Goal: Task Accomplishment & Management: Use online tool/utility

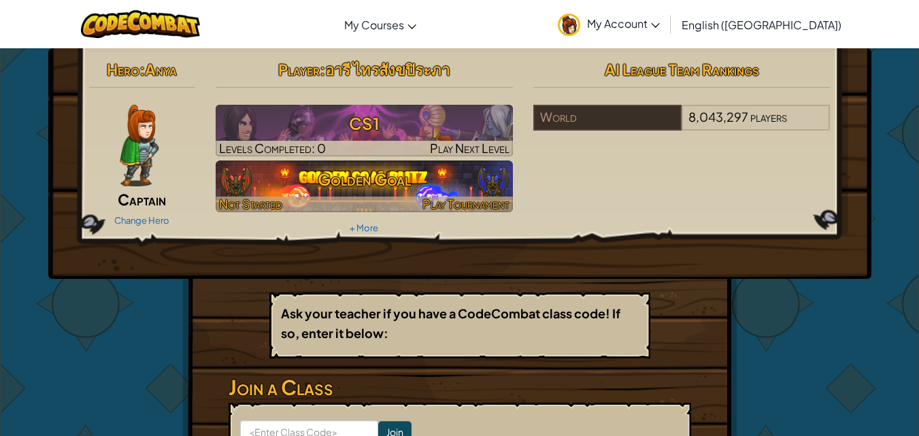
click at [389, 174] on h3 "Golden Goal" at bounding box center [364, 179] width 297 height 31
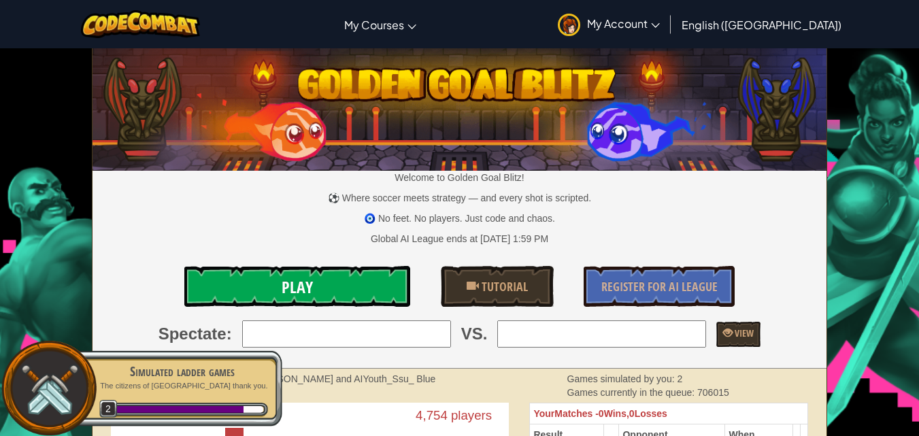
click at [347, 277] on link "Play" at bounding box center [297, 286] width 226 height 41
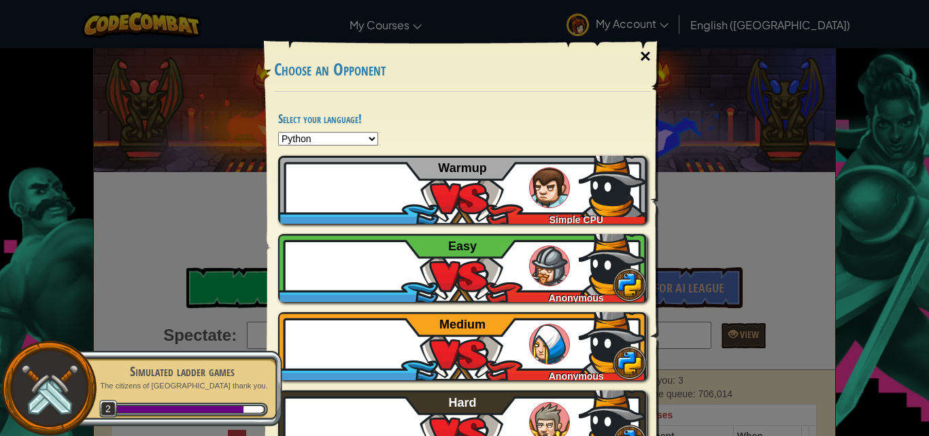
click at [641, 51] on div "×" at bounding box center [645, 56] width 31 height 39
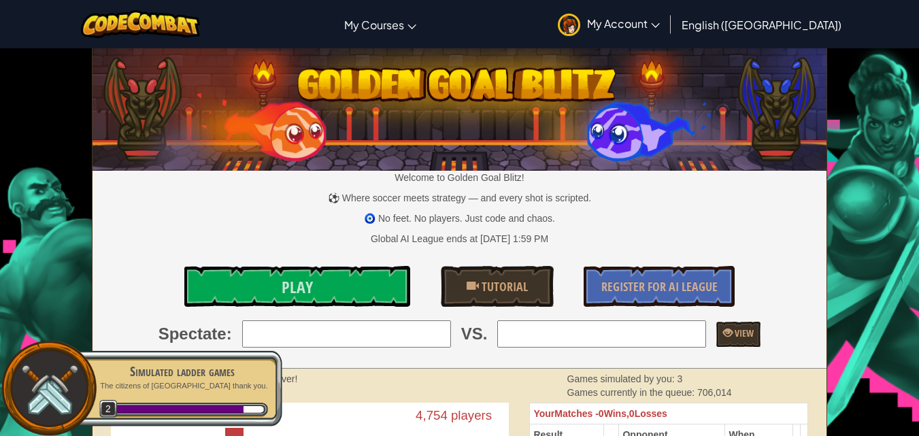
click at [660, 22] on span "My Account" at bounding box center [623, 23] width 73 height 14
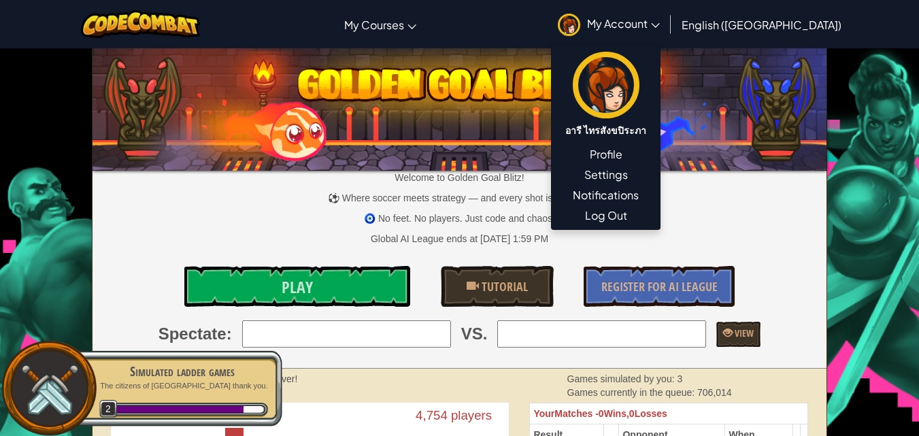
click at [557, 82] on img at bounding box center [459, 107] width 734 height 128
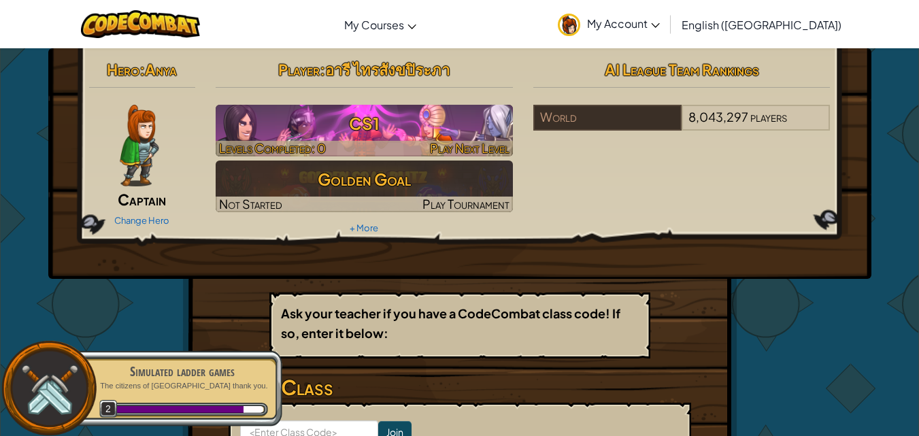
drag, startPoint x: 339, startPoint y: 113, endPoint x: 339, endPoint y: 120, distance: 6.8
click at [339, 116] on h3 "CS1" at bounding box center [364, 123] width 297 height 31
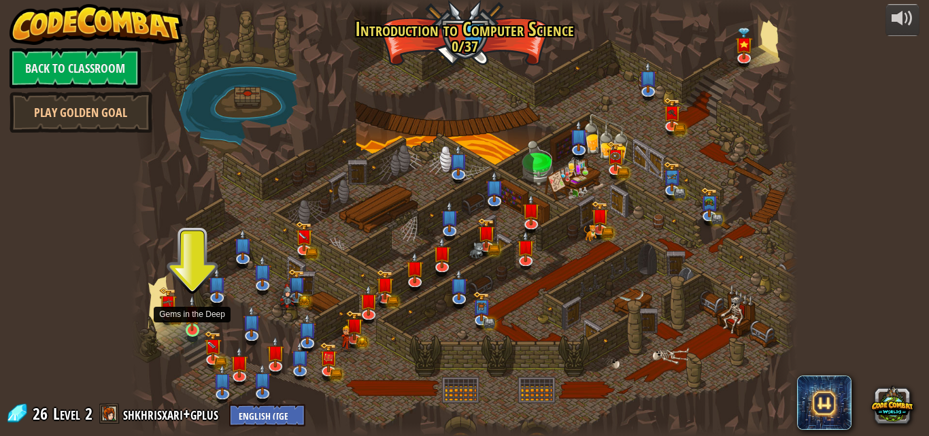
click at [194, 326] on img at bounding box center [192, 313] width 16 height 36
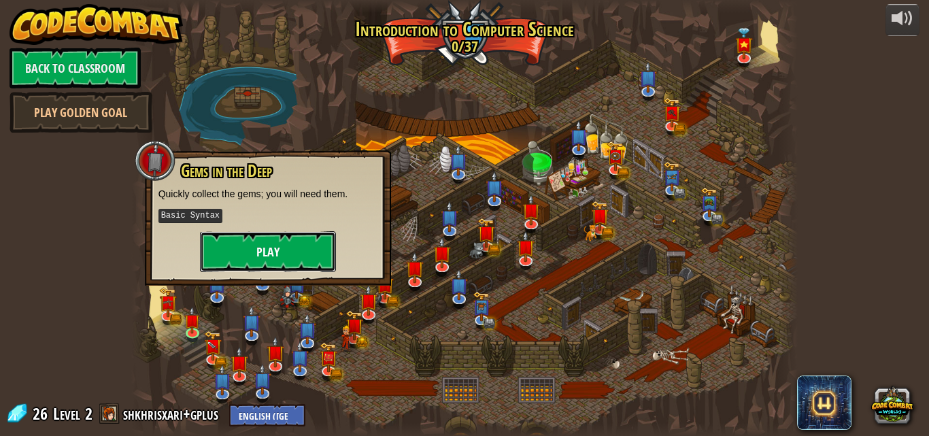
click at [307, 256] on button "Play" at bounding box center [268, 251] width 136 height 41
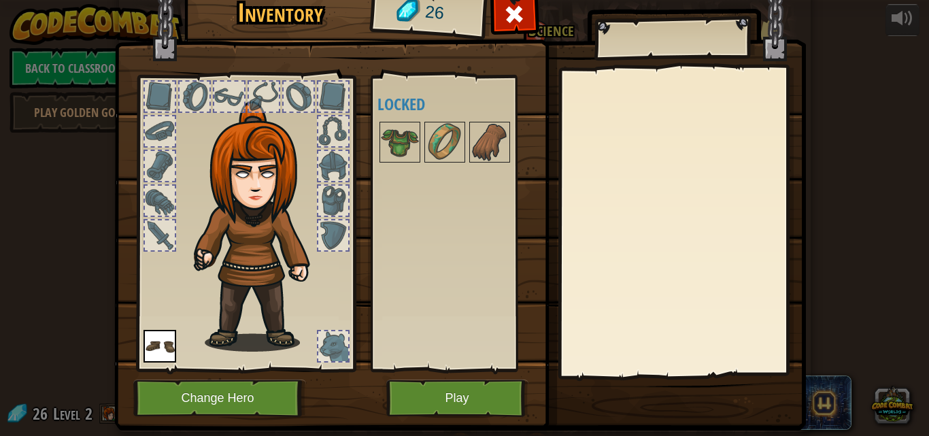
click at [157, 356] on img at bounding box center [159, 346] width 33 height 33
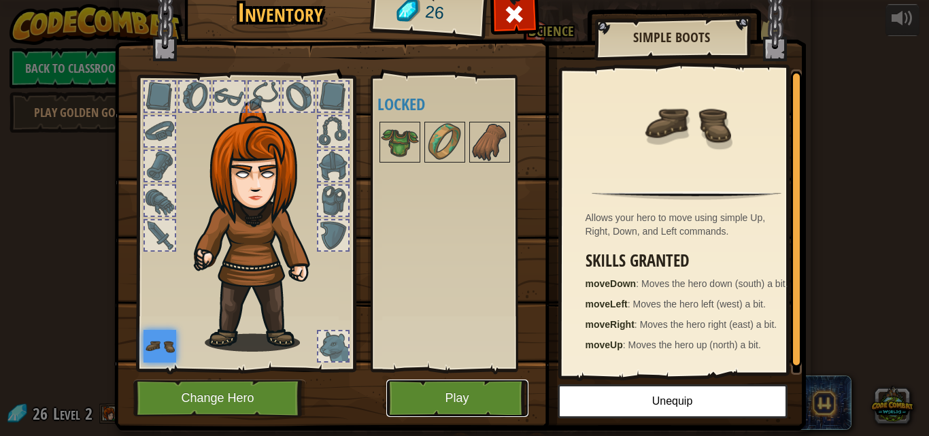
click at [455, 394] on button "Play" at bounding box center [457, 397] width 142 height 37
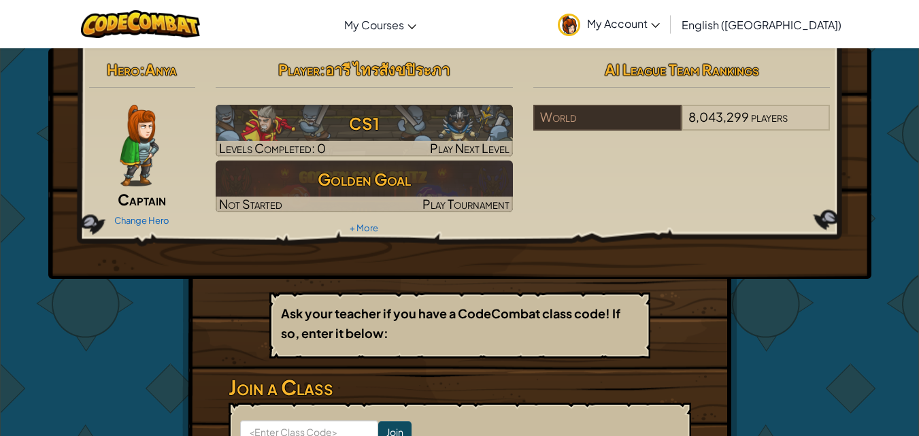
click at [580, 22] on img at bounding box center [569, 25] width 22 height 22
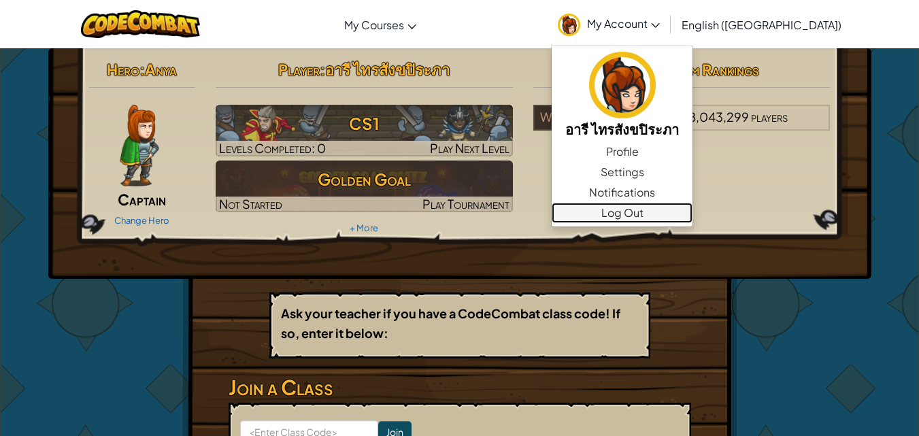
click at [692, 211] on link "Log Out" at bounding box center [622, 213] width 141 height 20
